Goal: Book appointment/travel/reservation

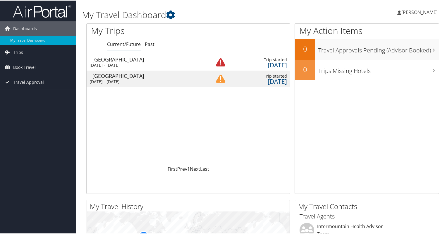
drag, startPoint x: 108, startPoint y: 73, endPoint x: 104, endPoint y: 73, distance: 4.4
click at [104, 73] on div "[GEOGRAPHIC_DATA]" at bounding box center [149, 75] width 113 height 5
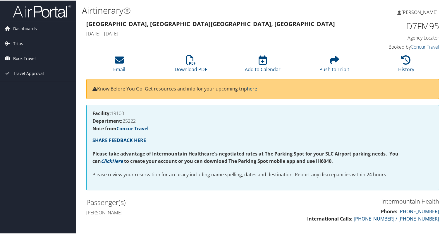
click at [17, 57] on span "Book Travel" at bounding box center [24, 58] width 23 height 15
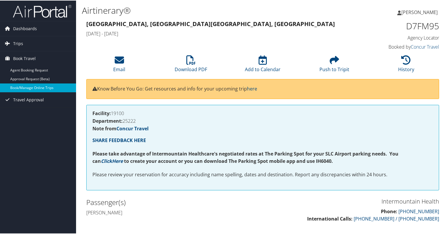
click at [20, 86] on link "Book/Manage Online Trips" at bounding box center [38, 87] width 76 height 9
